Goal: Communication & Community: Answer question/provide support

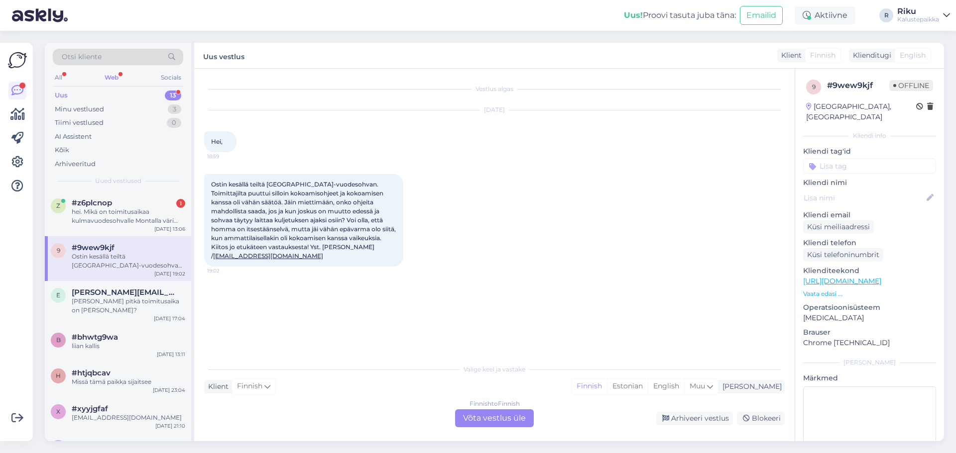
click at [113, 70] on div "Otsi kliente" at bounding box center [118, 60] width 130 height 22
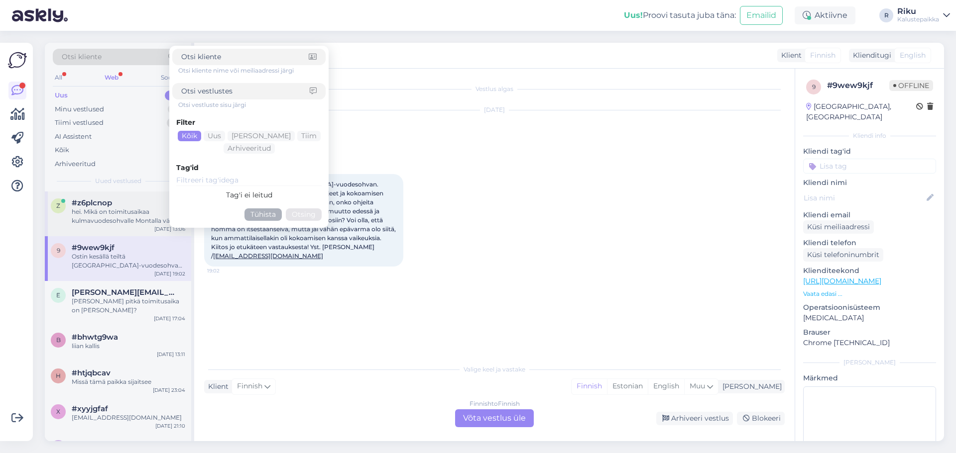
click at [111, 212] on div "hei. Mikä on toimitusaikaa kulmavuodesohvalle Montalla väri terra96?" at bounding box center [128, 217] width 113 height 18
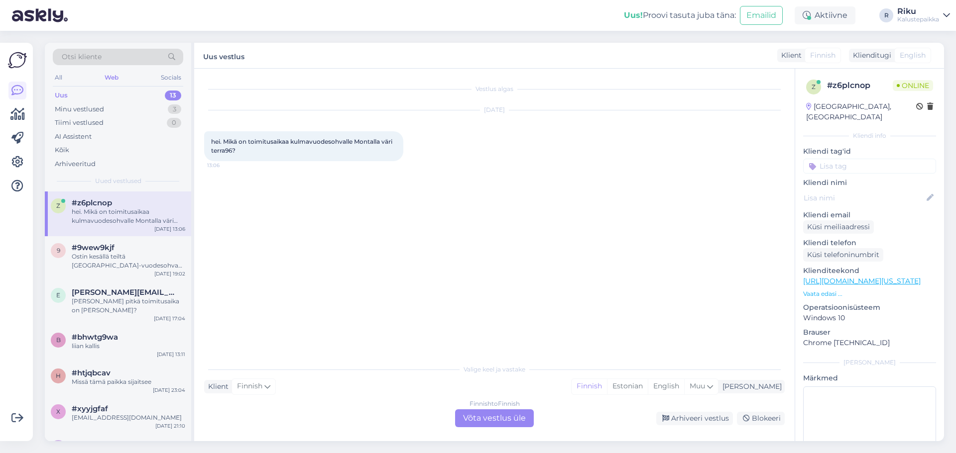
click at [494, 413] on div "Finnish to Finnish Võta vestlus üle" at bounding box center [494, 419] width 79 height 18
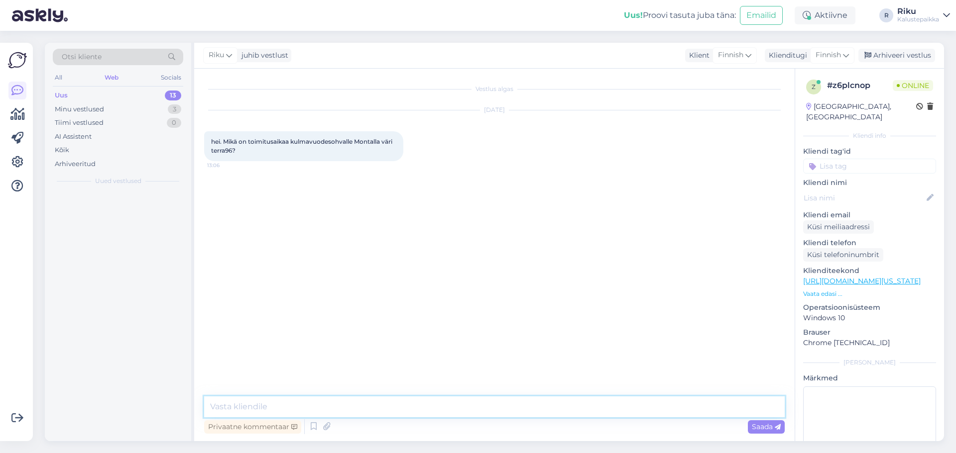
click at [442, 406] on textarea at bounding box center [494, 407] width 580 height 21
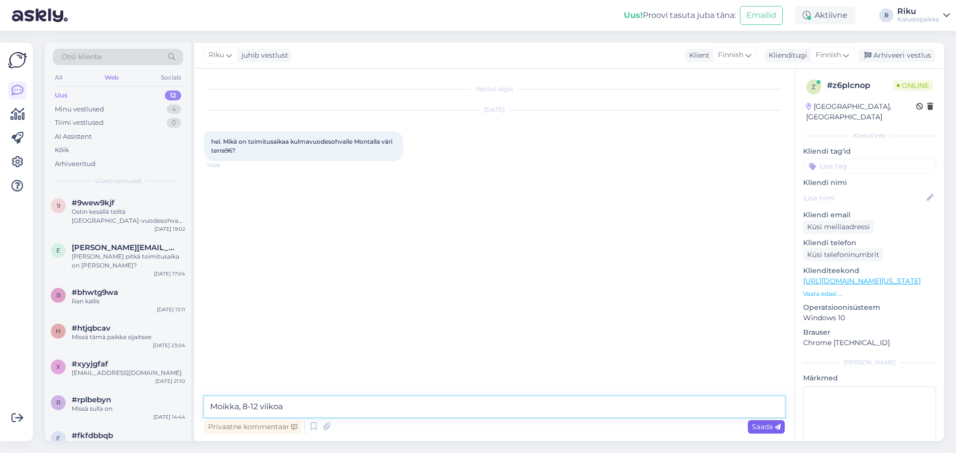
type textarea "Moikka, 8-12 viikoa"
click at [766, 425] on span "Saada" at bounding box center [766, 427] width 29 height 9
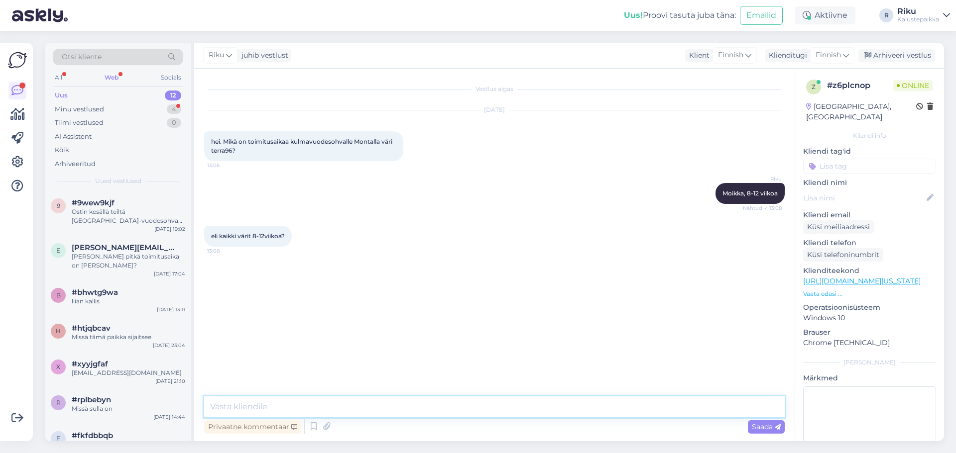
click at [298, 408] on textarea at bounding box center [494, 407] width 580 height 21
type textarea "e"
type textarea "ei, laitan sulle mitkä värit on varastossa ja mitkä on jo tilattu"
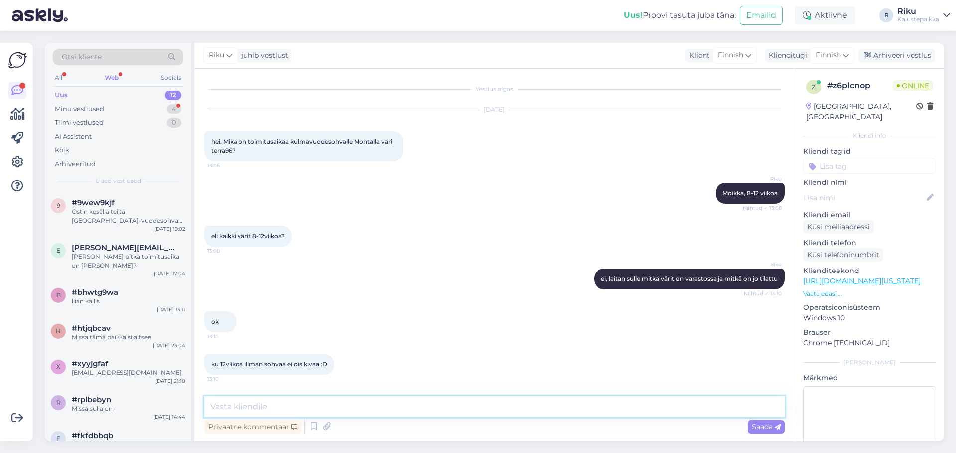
click at [350, 405] on textarea at bounding box center [494, 407] width 580 height 21
type textarea "ymmärän😊"
click at [764, 423] on span "Saada" at bounding box center [766, 427] width 29 height 9
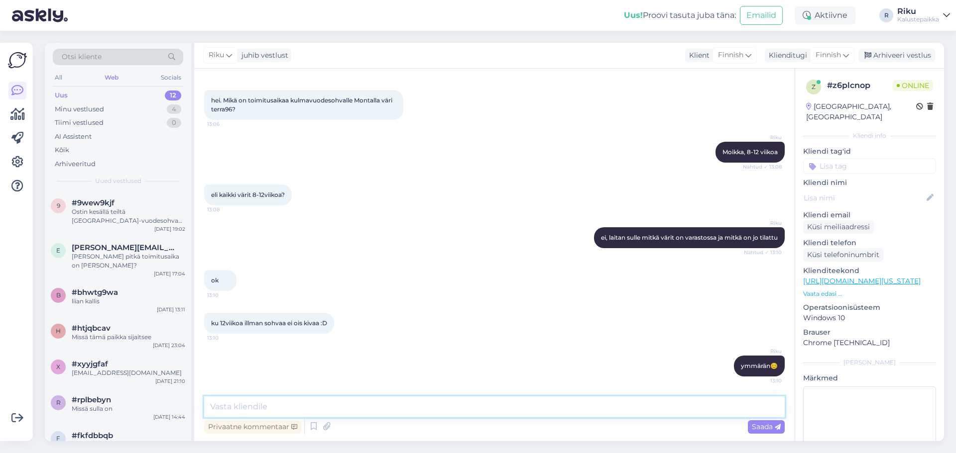
click at [579, 414] on textarea at bounding box center [494, 407] width 580 height 21
paste textarea "n"
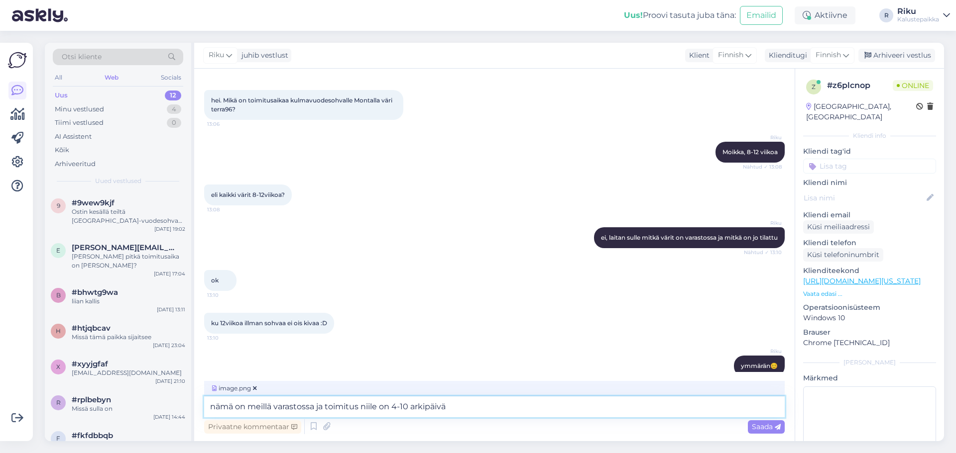
type textarea "nämä on meillä varastossa ja toimitus niile on 4-10 arkipäivää"
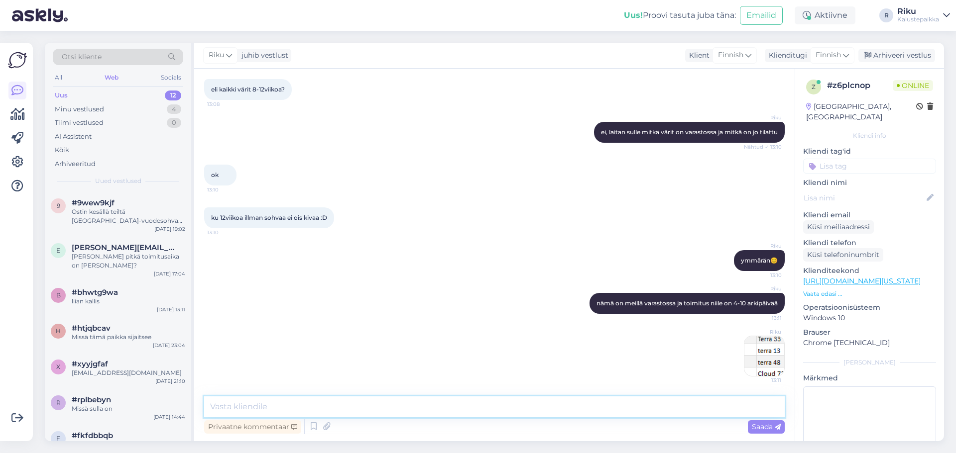
click at [365, 415] on textarea at bounding box center [494, 407] width 580 height 21
paste textarea "n"
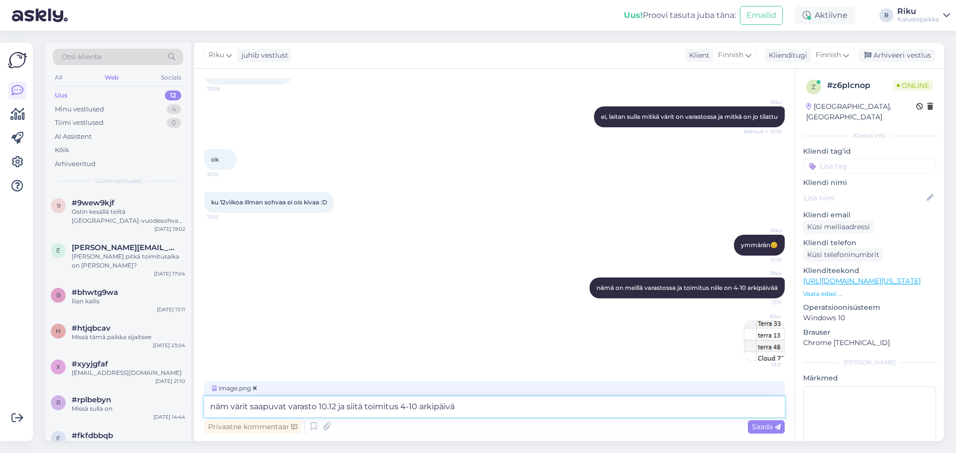
type textarea "näm värit saapuvat varasto 10.12 ja siitä toimitus 4-10 arkipäivää"
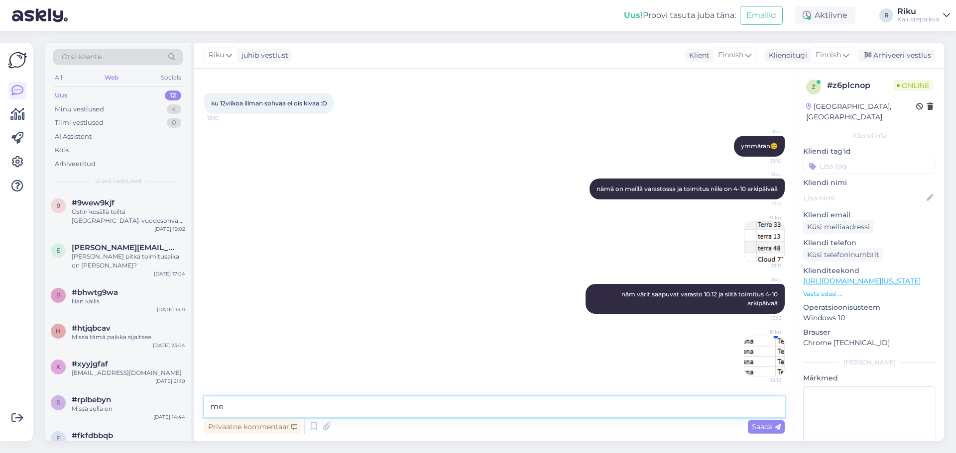
type textarea "m"
click at [364, 413] on textarea at bounding box center [494, 407] width 580 height 21
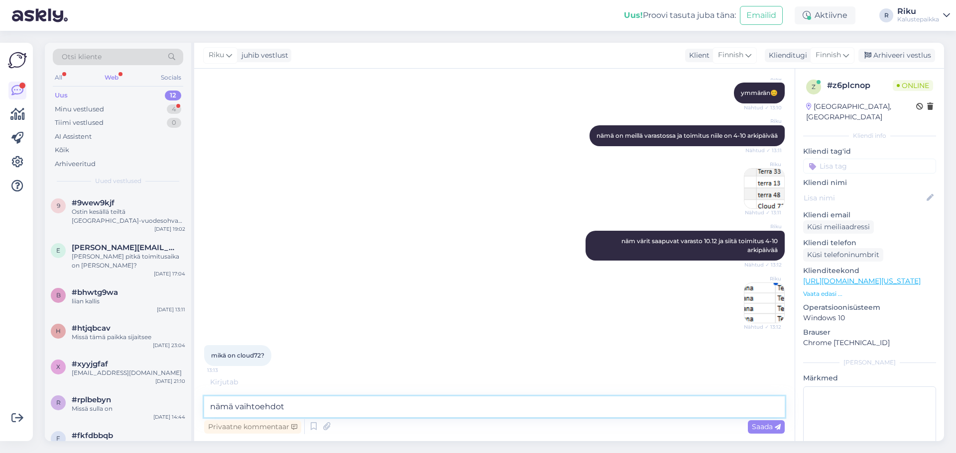
click at [319, 409] on textarea "nämä vaihtoehdot" at bounding box center [494, 407] width 580 height 21
click at [318, 409] on textarea "nämä vaihtoehdot" at bounding box center [494, 407] width 580 height 21
click at [317, 409] on textarea "nämä vaihtoehdot" at bounding box center [494, 407] width 580 height 21
type textarea "n"
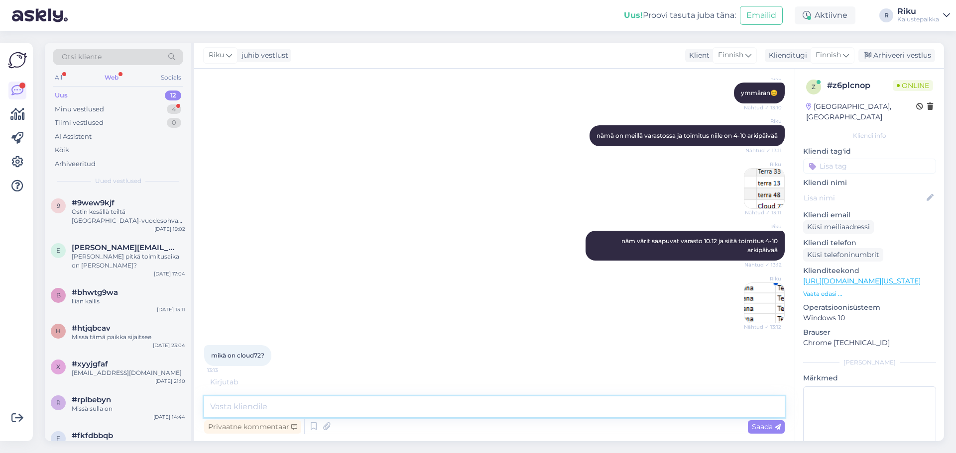
scroll to position [347, 0]
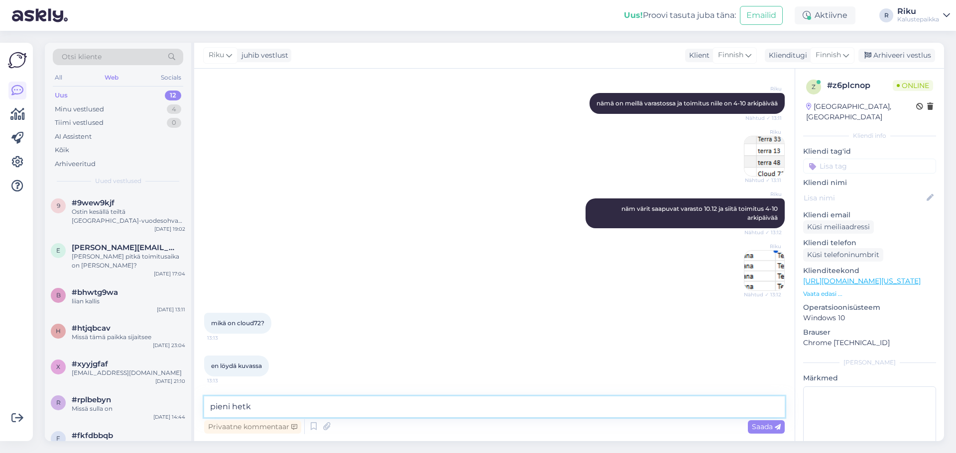
type textarea "pieni hetki"
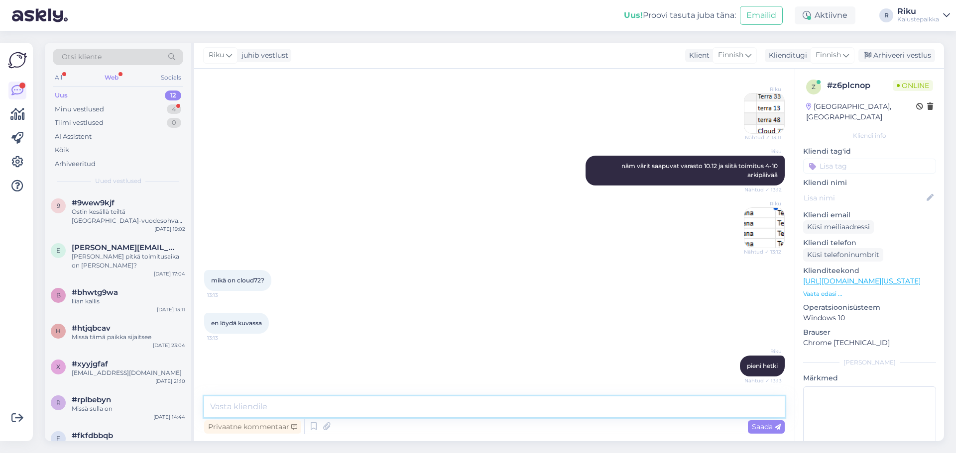
scroll to position [433, 0]
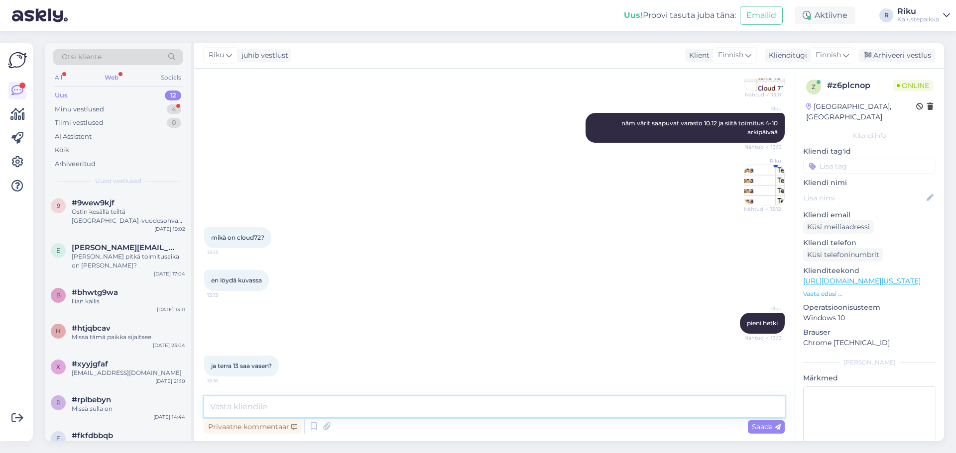
click at [314, 407] on textarea at bounding box center [494, 407] width 580 height 21
paste textarea "En löydä kuvaa tästä väristä juuri nyt, mutta se on vaalean vihertävänsininen, …"
click at [703, 409] on textarea "En löydä kuvaa tästä väristä juuri nyt, mutta se on vaalean vihertävänsininen, …" at bounding box center [494, 407] width 580 height 21
type textarea "En löydä kuvaa tästä väristä juuri nyt, mutta se on vaalean vihertävänsininen, …"
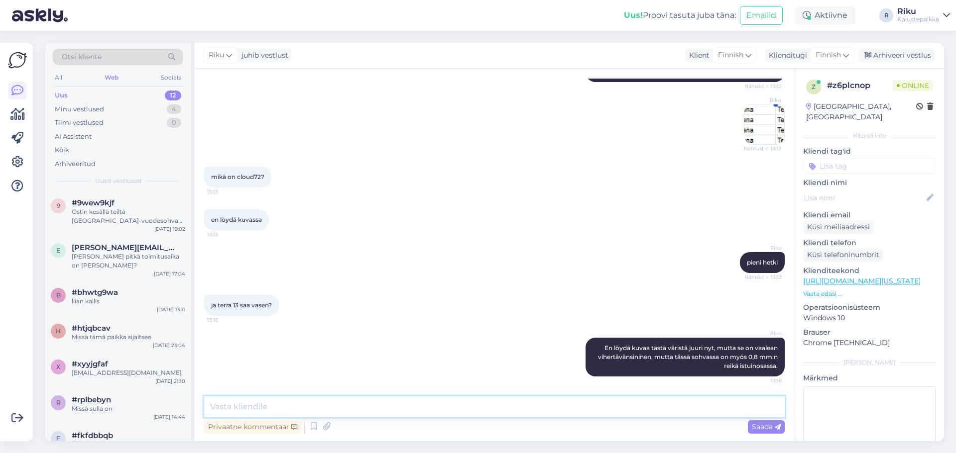
click at [703, 409] on textarea at bounding box center [494, 407] width 580 height 21
type textarea "eli see ei oel myynti kelpoinen"
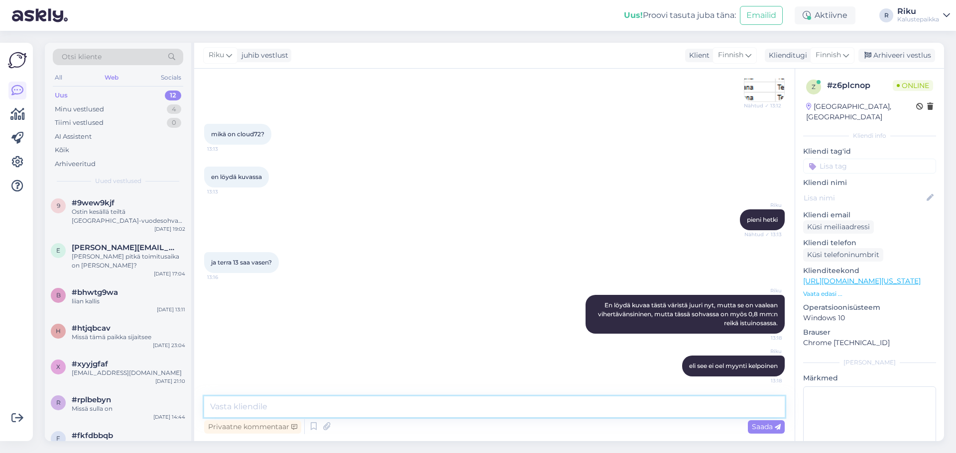
click at [480, 411] on textarea at bounding box center [494, 407] width 580 height 21
type textarea "Terra 13 on oikea kätisyys edestapäin katsotuna"
